Goal: Complete application form

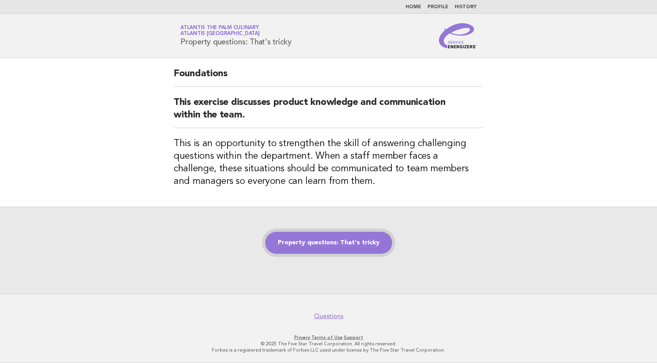
click at [366, 243] on link "Property questions: That's tricky" at bounding box center [328, 243] width 127 height 22
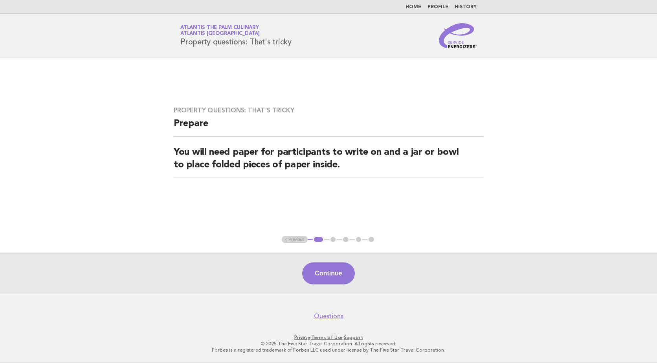
click at [331, 274] on button "Continue" at bounding box center [328, 273] width 52 height 22
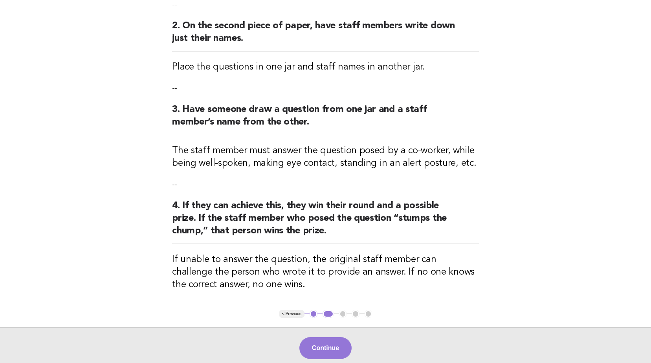
scroll to position [236, 0]
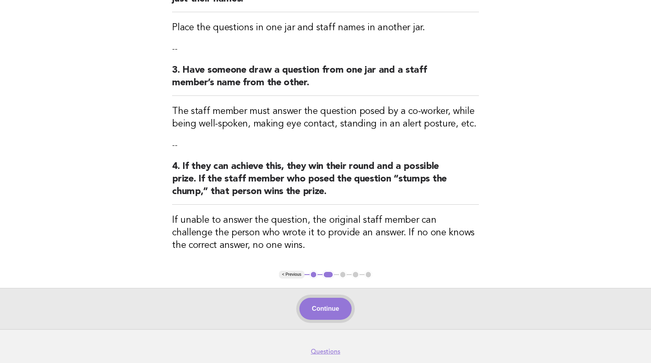
click at [335, 311] on button "Continue" at bounding box center [325, 309] width 52 height 22
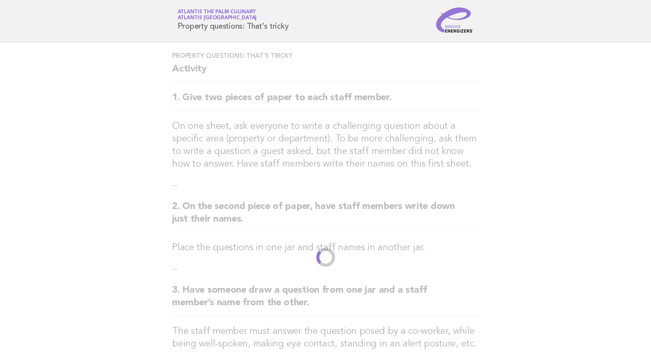
scroll to position [0, 0]
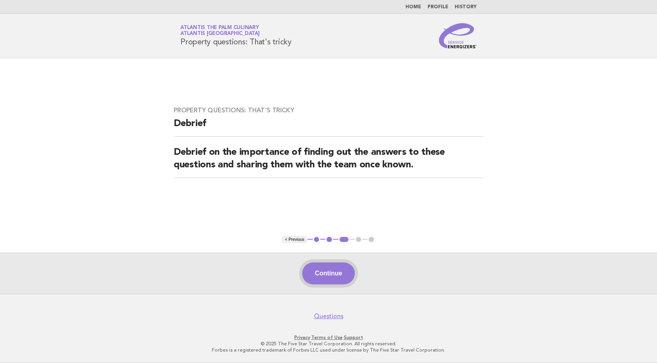
click at [314, 266] on button "Continue" at bounding box center [328, 273] width 52 height 22
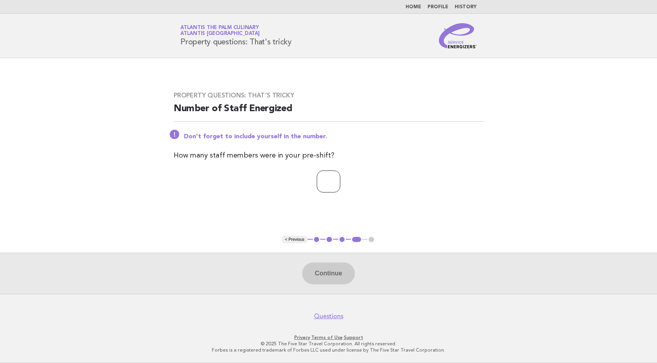
click at [331, 173] on input "number" at bounding box center [329, 181] width 24 height 22
type input "*"
click at [331, 279] on button "Continue" at bounding box center [328, 273] width 52 height 22
